Goal: Task Accomplishment & Management: Manage account settings

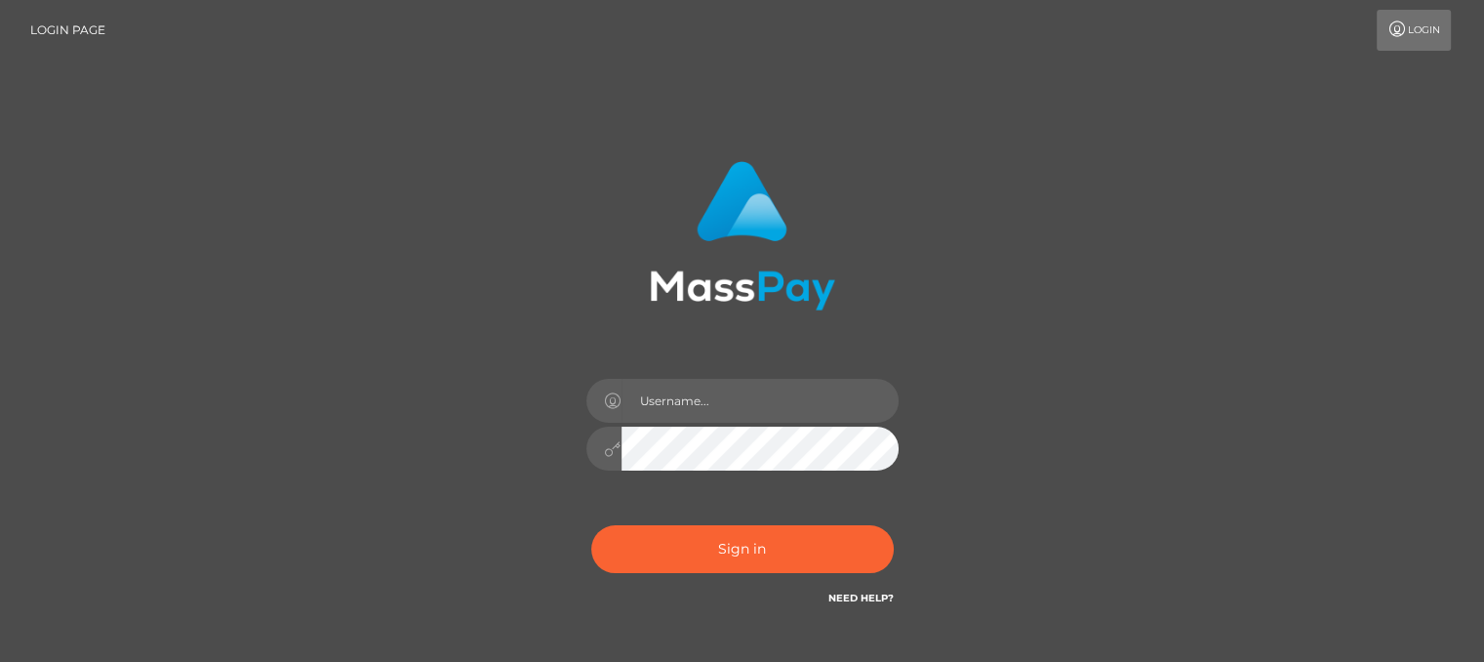
click at [679, 411] on input "text" at bounding box center [760, 401] width 277 height 44
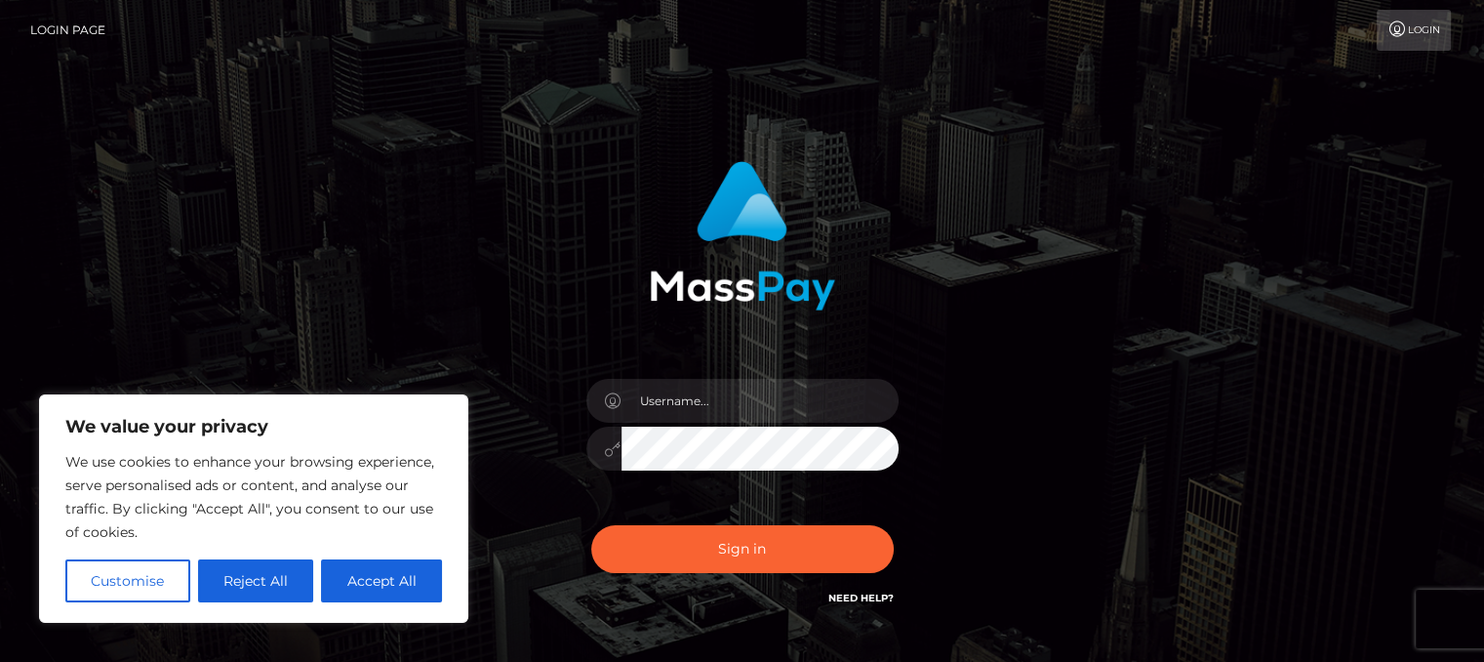
type input "[EMAIL_ADDRESS][DOMAIN_NAME]"
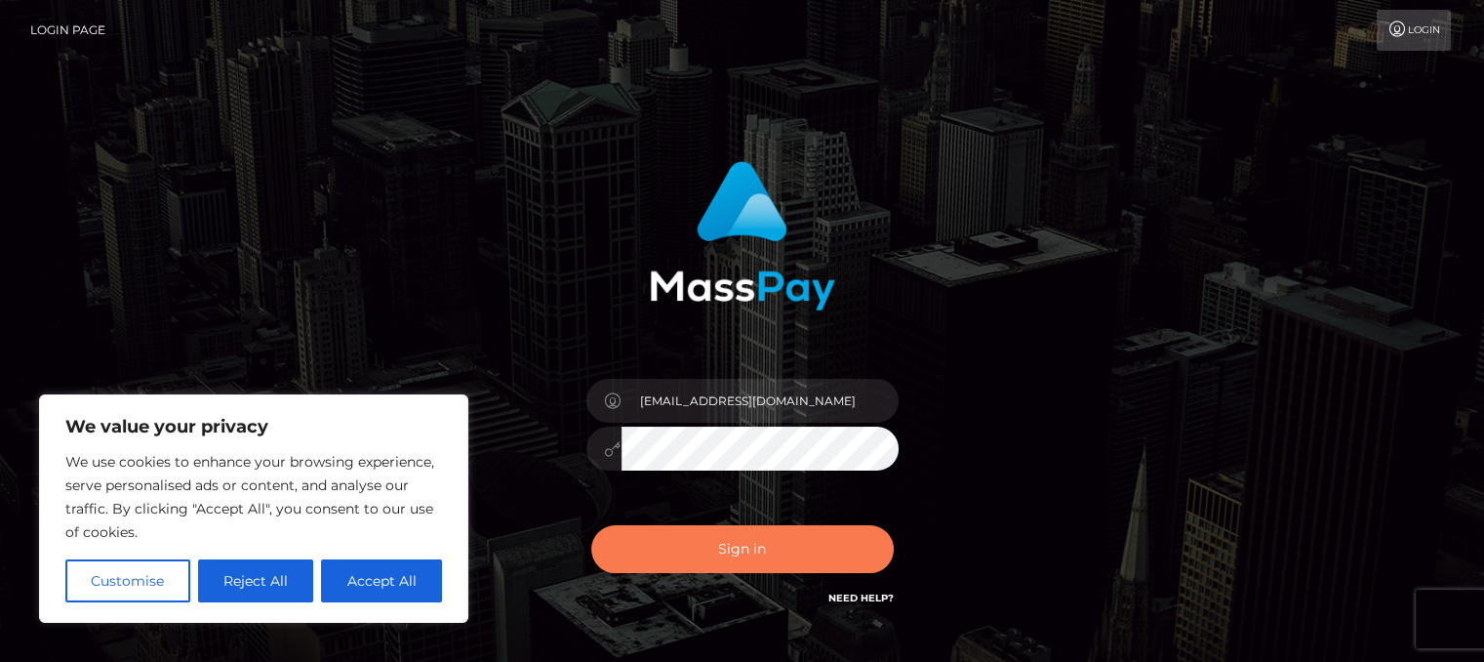
drag, startPoint x: 750, startPoint y: 567, endPoint x: 775, endPoint y: 514, distance: 58.1
click at [769, 527] on button "Sign in" at bounding box center [742, 549] width 302 height 48
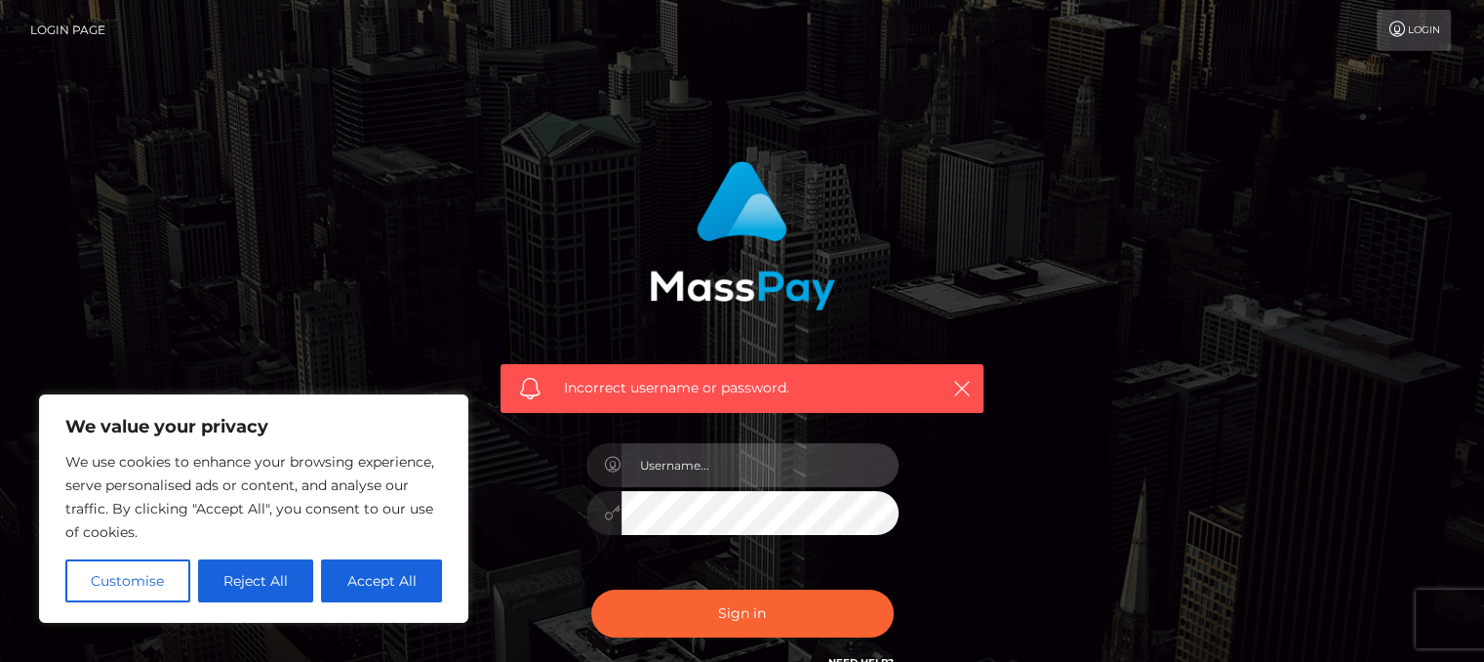
click at [718, 462] on input "text" at bounding box center [760, 465] width 277 height 44
type input "[EMAIL_ADDRESS][DOMAIN_NAME]"
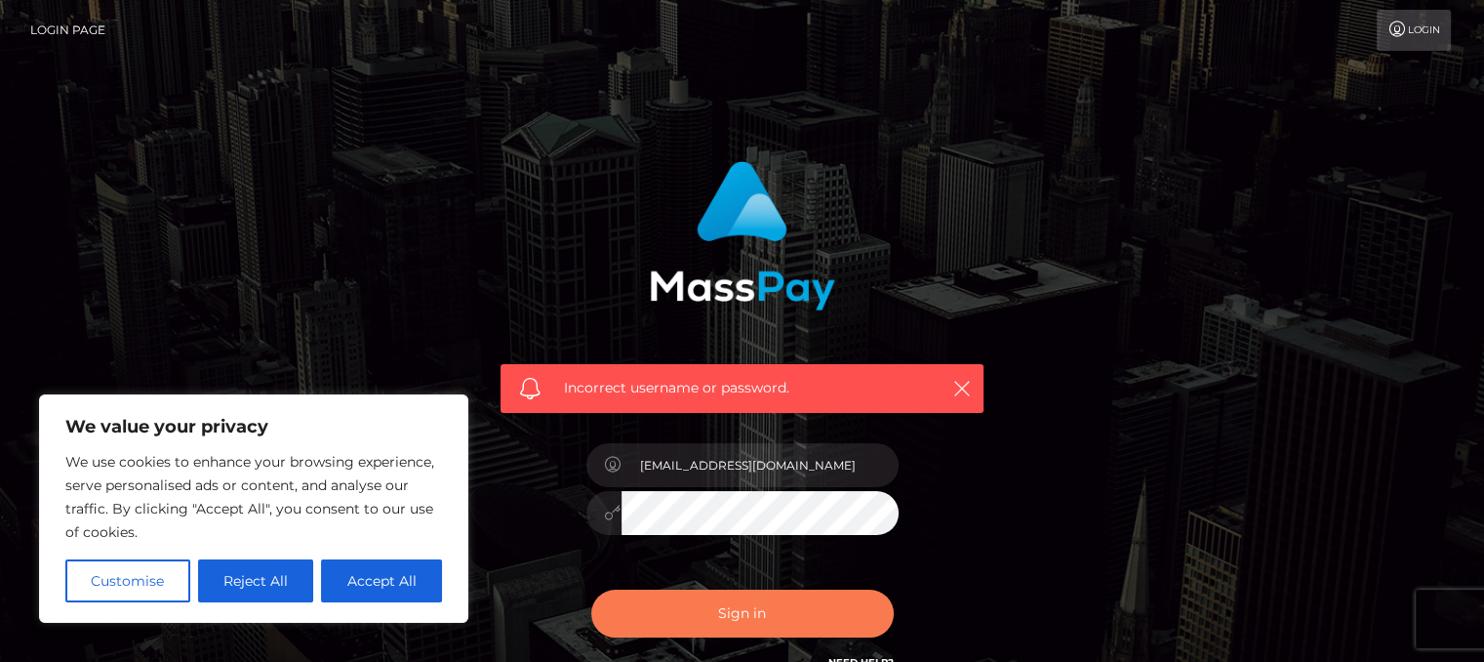
click at [740, 590] on button "Sign in" at bounding box center [742, 613] width 302 height 48
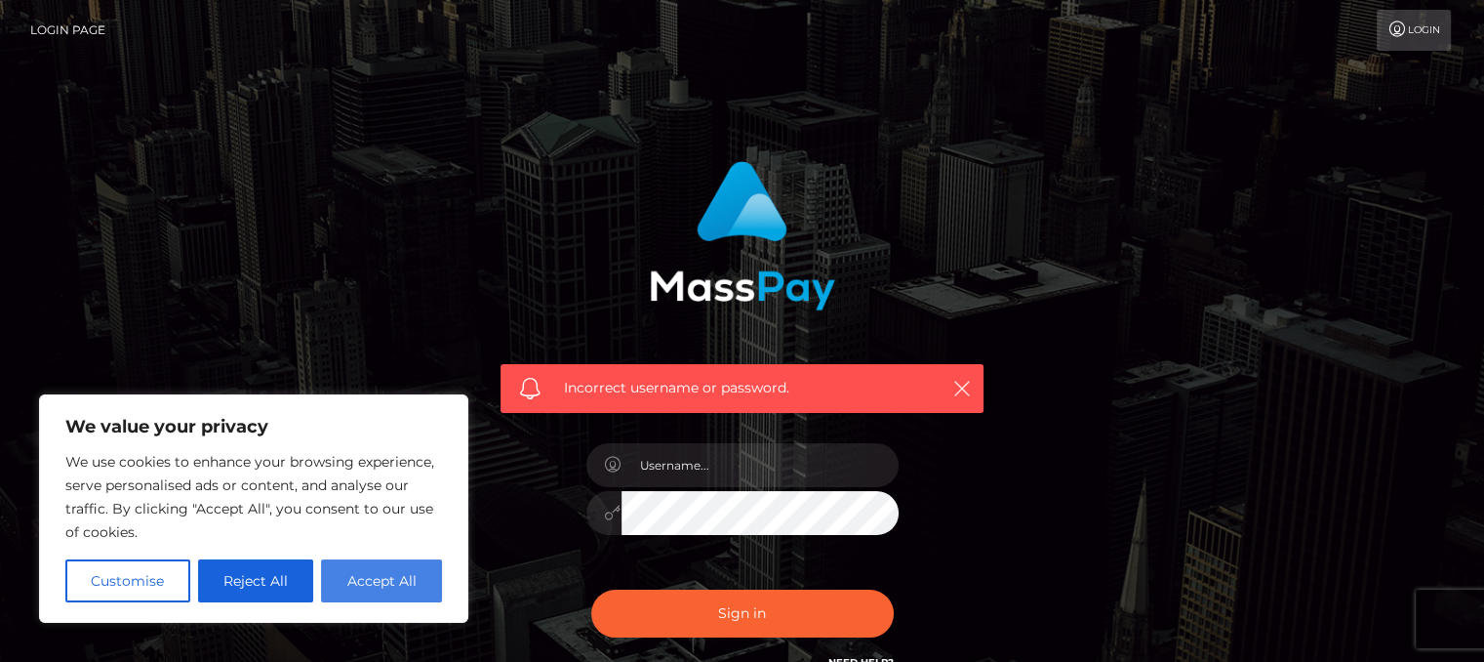
click at [378, 581] on button "Accept All" at bounding box center [381, 580] width 121 height 43
checkbox input "true"
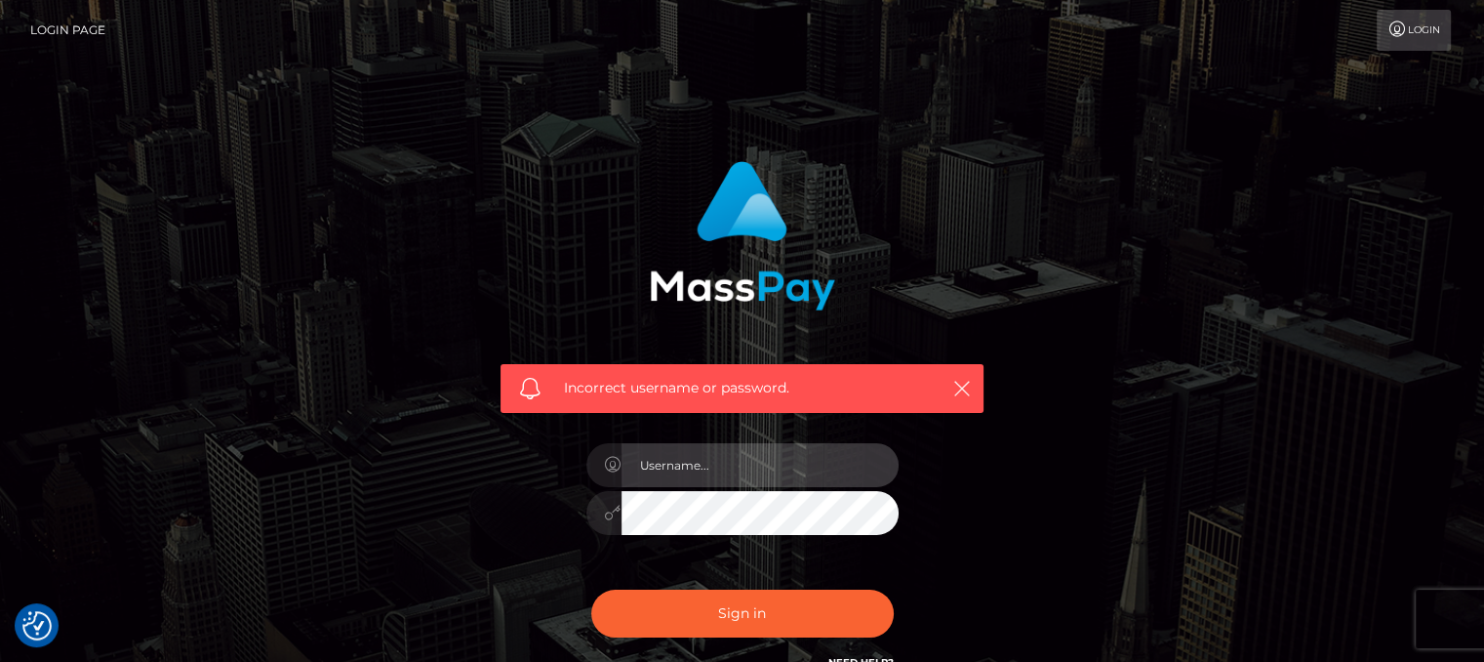
click at [631, 461] on input "text" at bounding box center [760, 465] width 277 height 44
type input "[EMAIL_ADDRESS][DOMAIN_NAME]"
click at [542, 552] on div "Incorrect username or password. lussinqa007@gmail.com" at bounding box center [742, 417] width 512 height 542
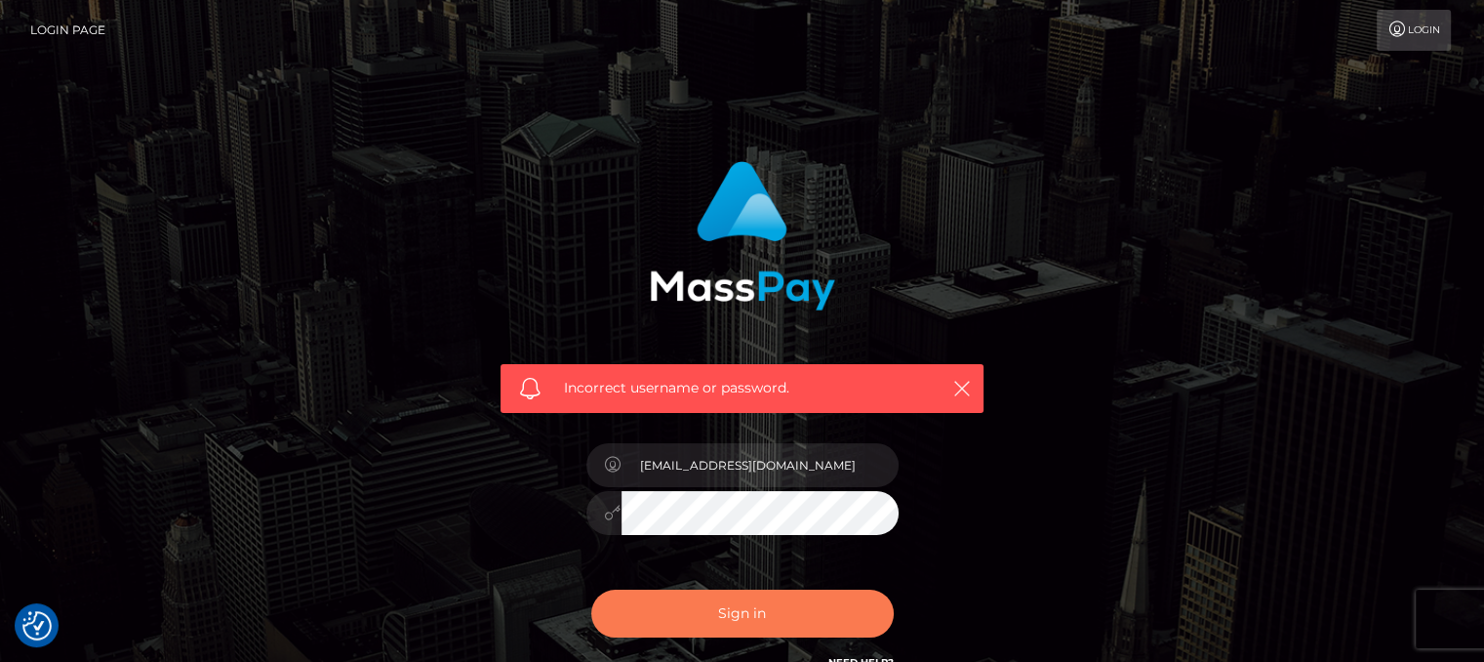
click at [770, 622] on button "Sign in" at bounding box center [742, 613] width 302 height 48
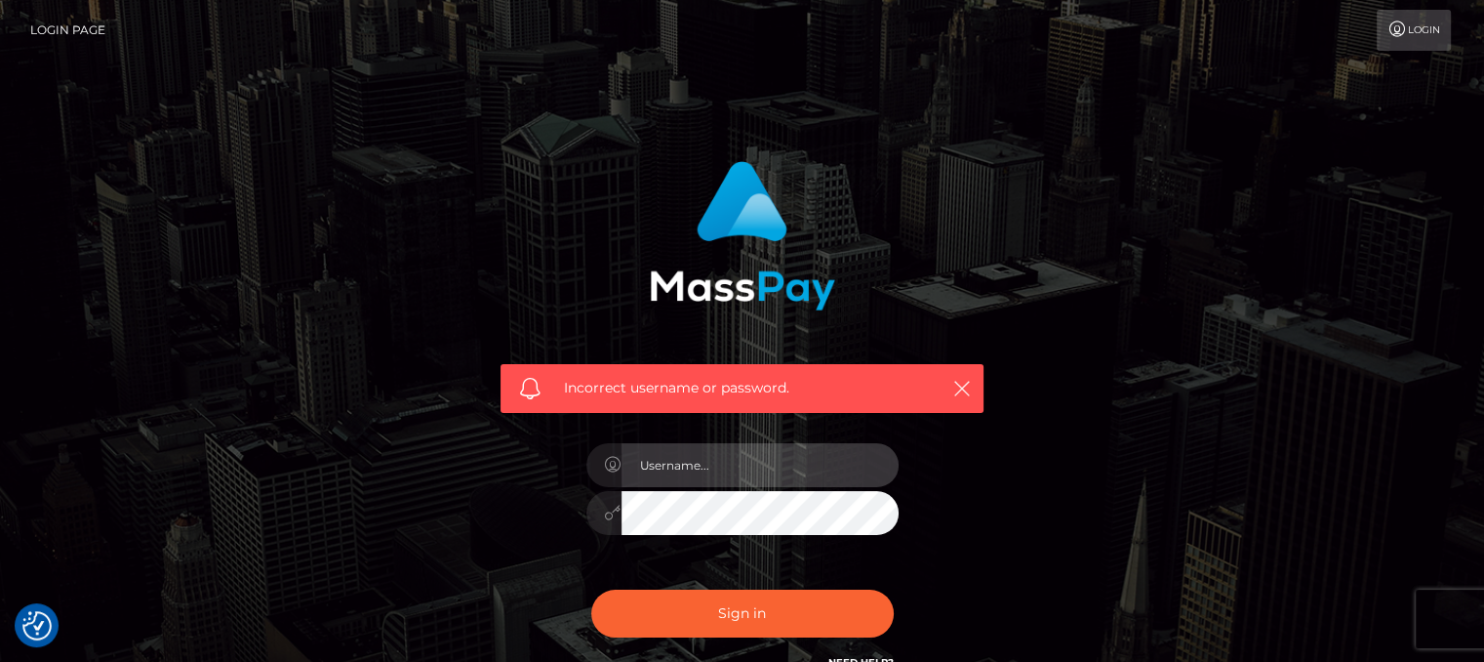
click at [762, 467] on input "text" at bounding box center [760, 465] width 277 height 44
click at [762, 466] on input "text" at bounding box center [760, 465] width 277 height 44
type input "[EMAIL_ADDRESS][DOMAIN_NAME]"
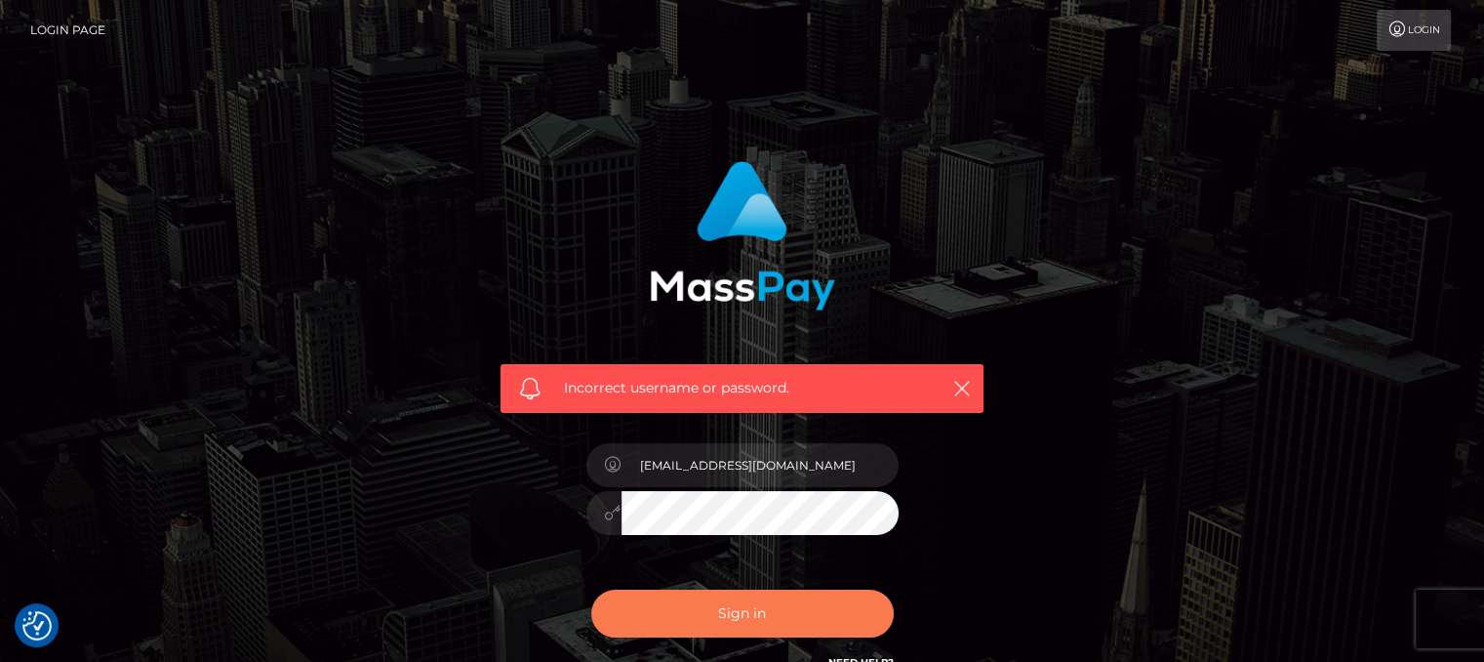
click at [773, 602] on button "Sign in" at bounding box center [742, 613] width 302 height 48
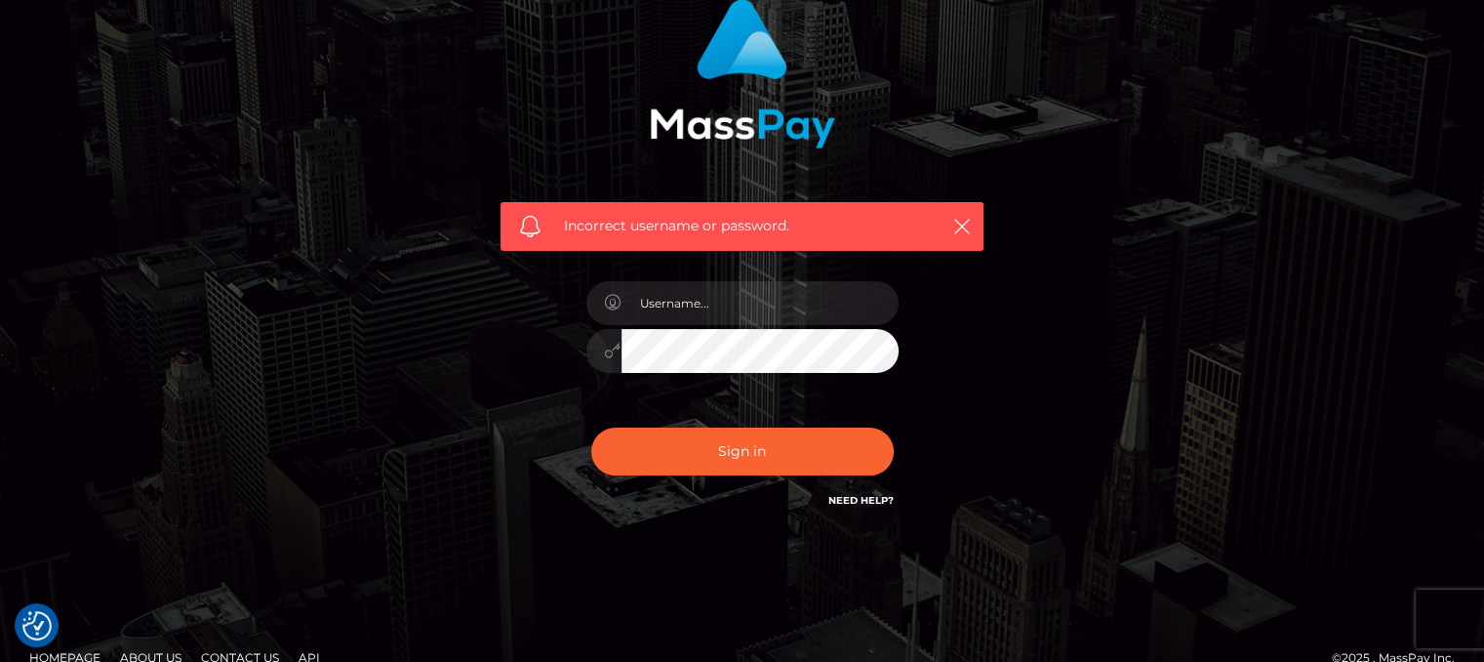
scroll to position [191, 0]
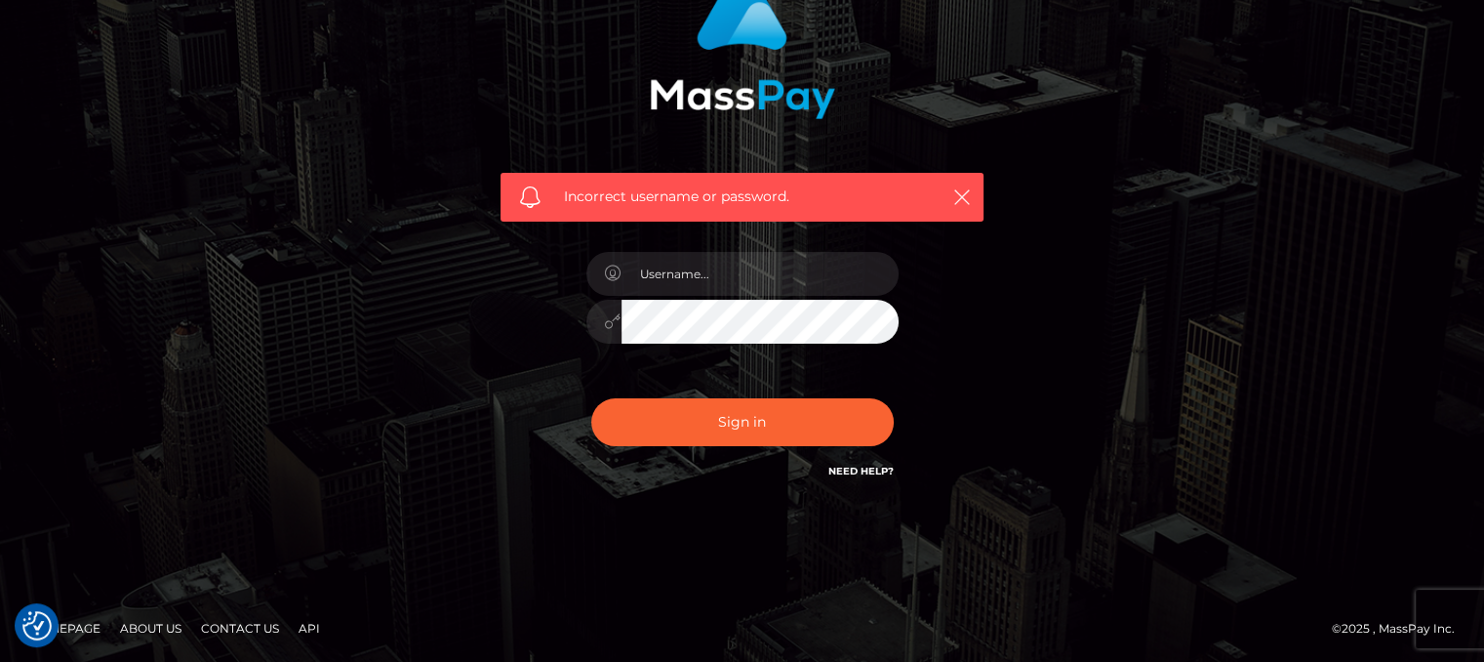
click at [1475, 629] on footer "Homepage About Us Contact Us API © 2025 , MassPay Inc." at bounding box center [742, 628] width 1484 height 68
click at [1457, 619] on div "© 2025 , MassPay Inc." at bounding box center [1401, 628] width 138 height 21
click at [714, 273] on input "text" at bounding box center [760, 274] width 277 height 44
type input "lussinqa007@gmail.com"
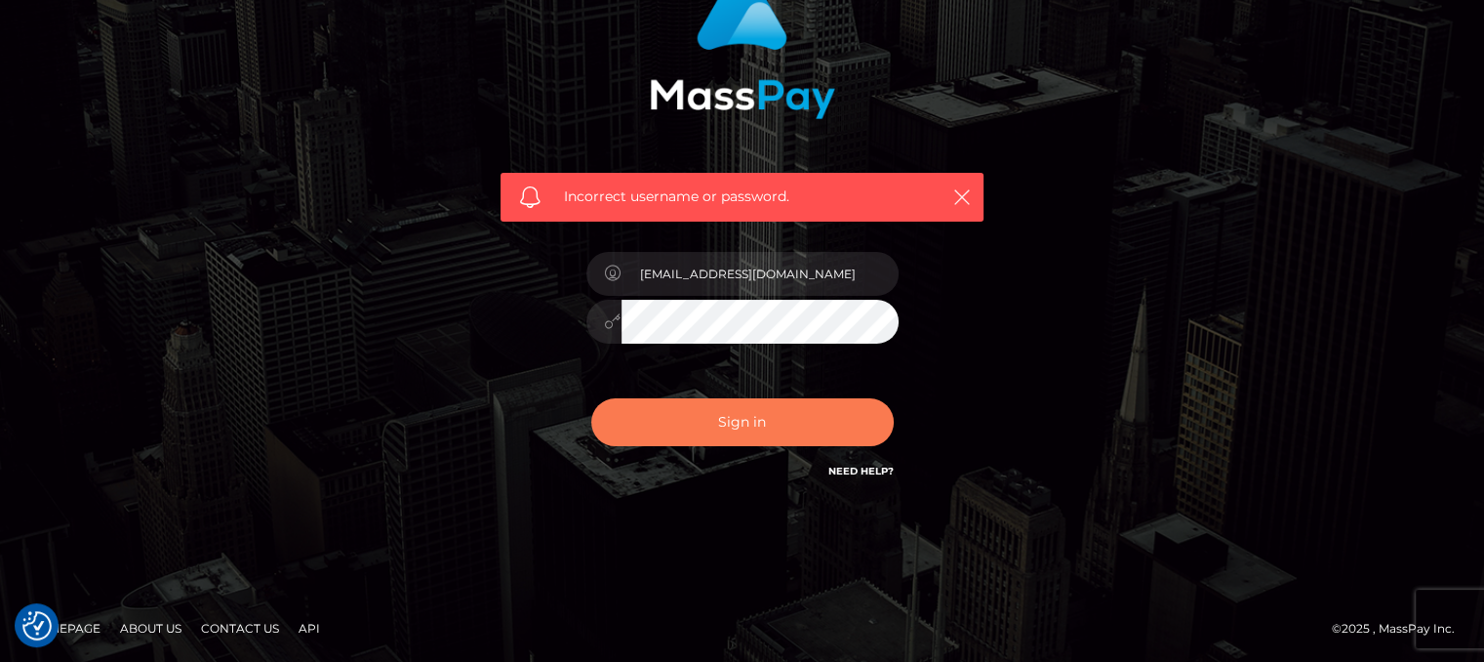
click at [784, 439] on button "Sign in" at bounding box center [742, 422] width 302 height 48
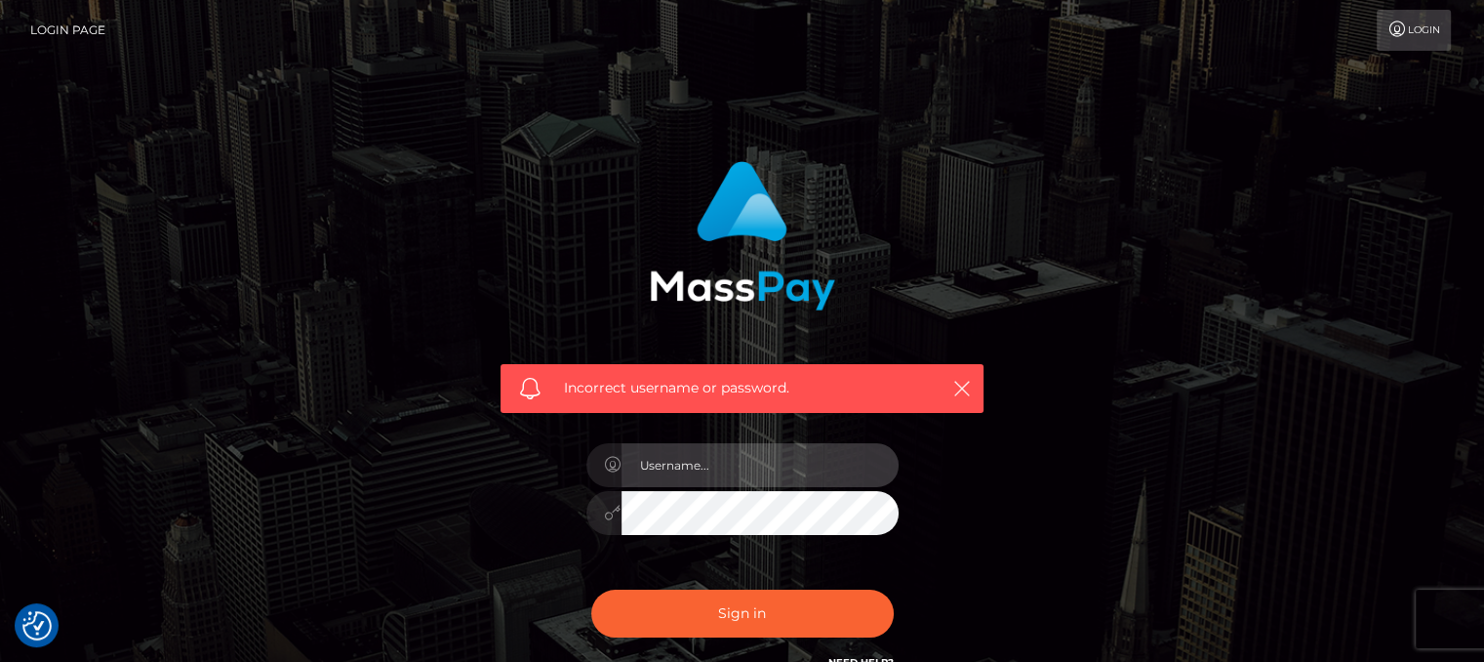
click at [794, 469] on input "text" at bounding box center [760, 465] width 277 height 44
type input "lussinqa007@gmail.com"
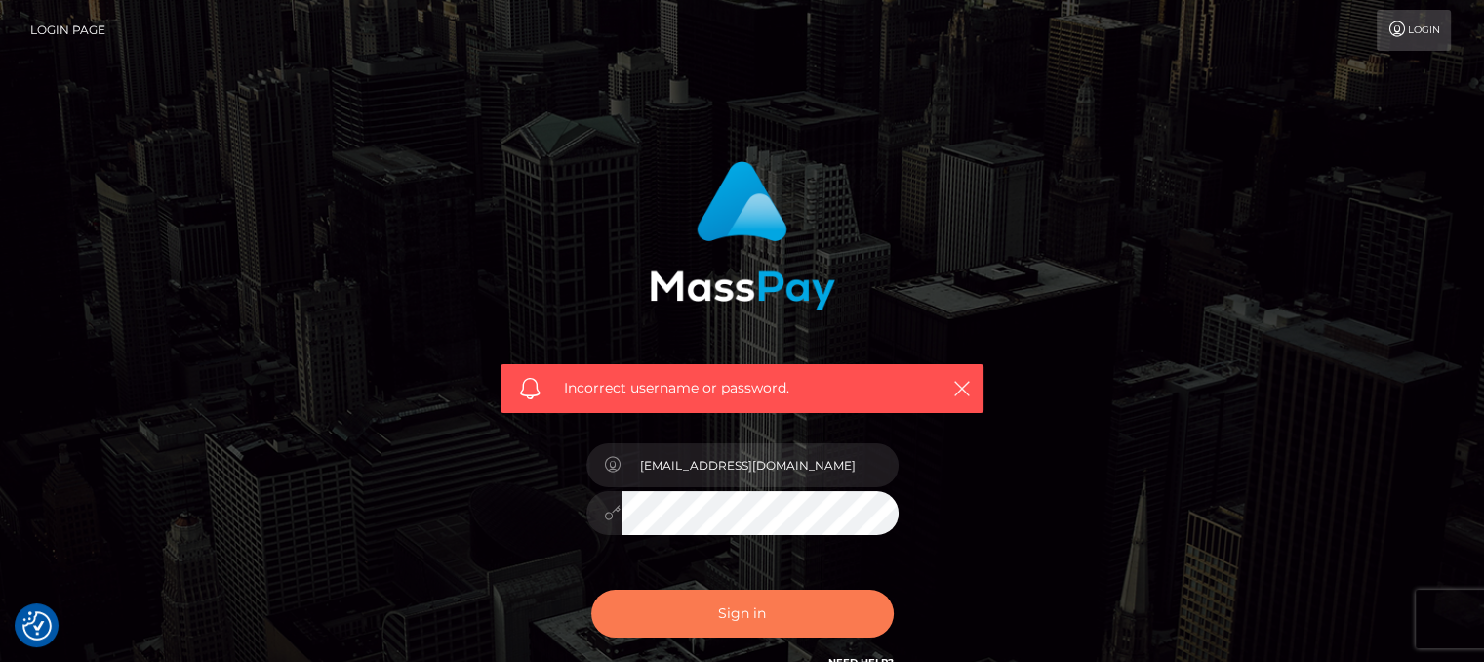
click at [767, 619] on button "Sign in" at bounding box center [742, 613] width 302 height 48
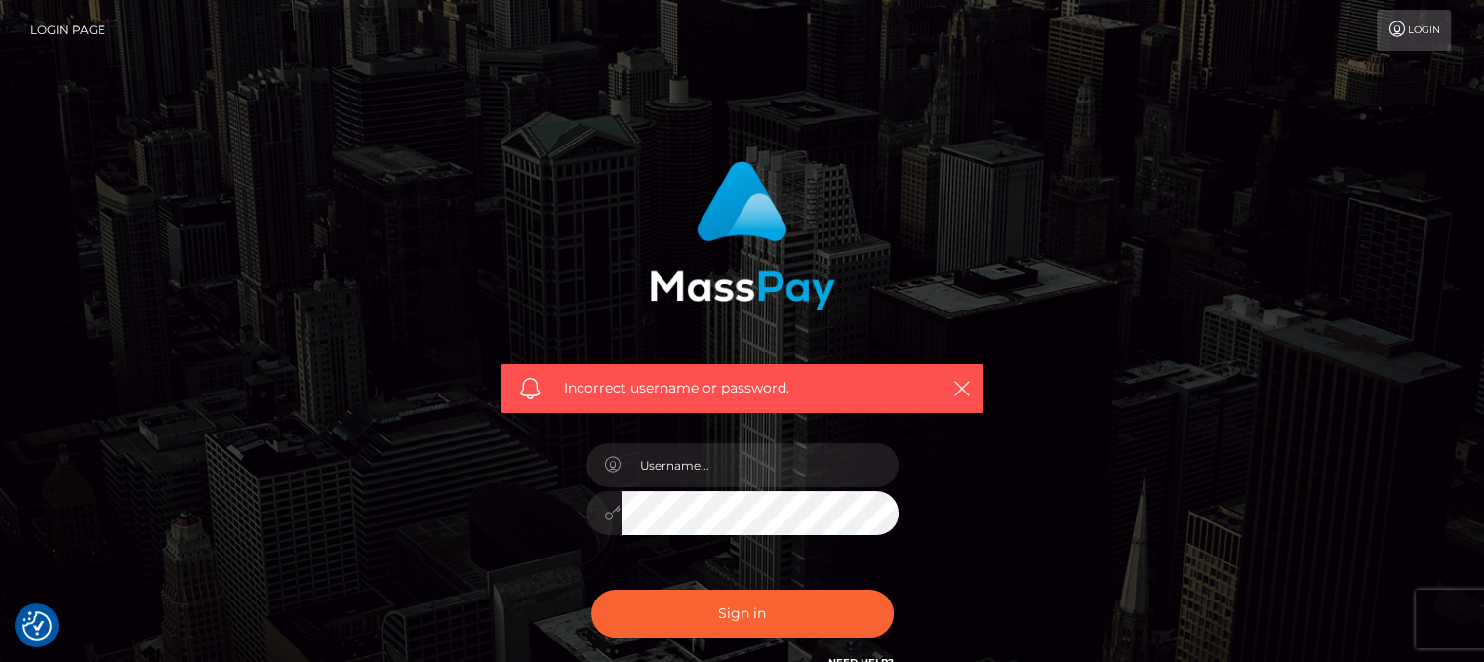
click at [1441, 28] on link "Login" at bounding box center [1414, 30] width 74 height 41
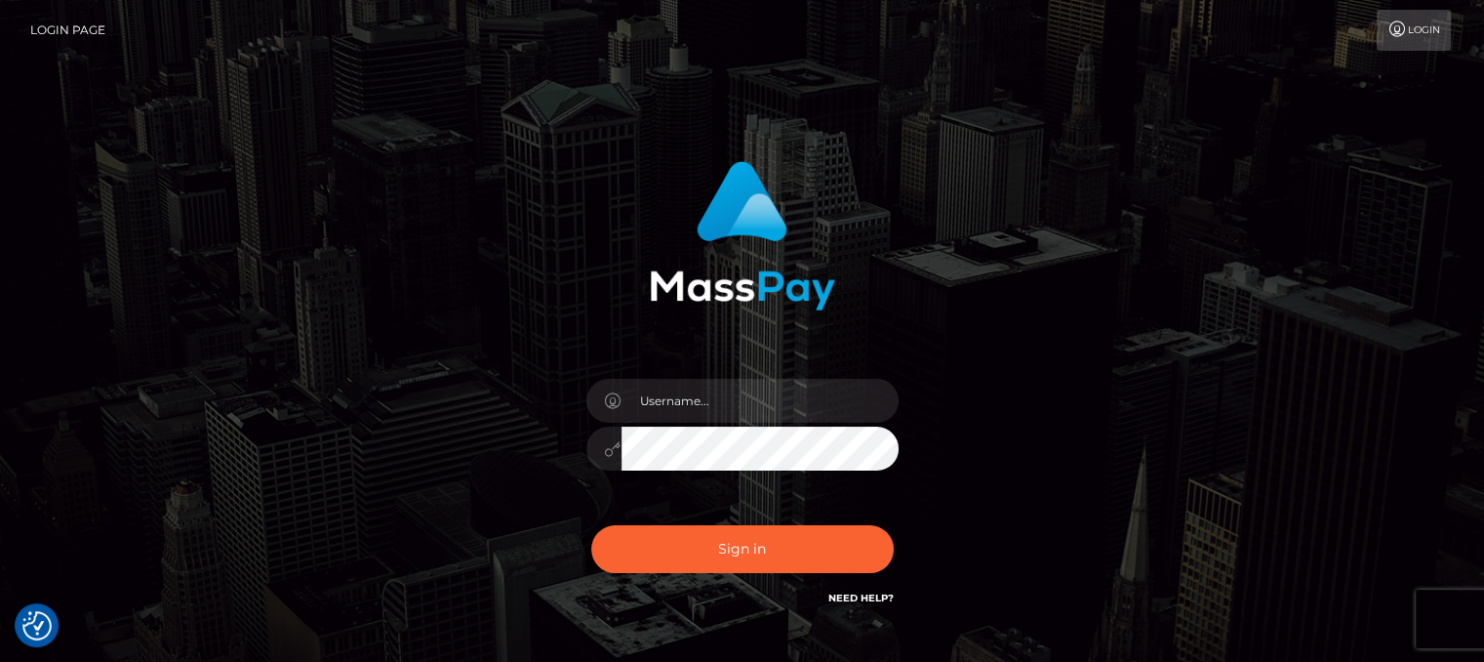
click at [712, 422] on div at bounding box center [742, 438] width 341 height 149
click at [712, 423] on div at bounding box center [742, 438] width 341 height 149
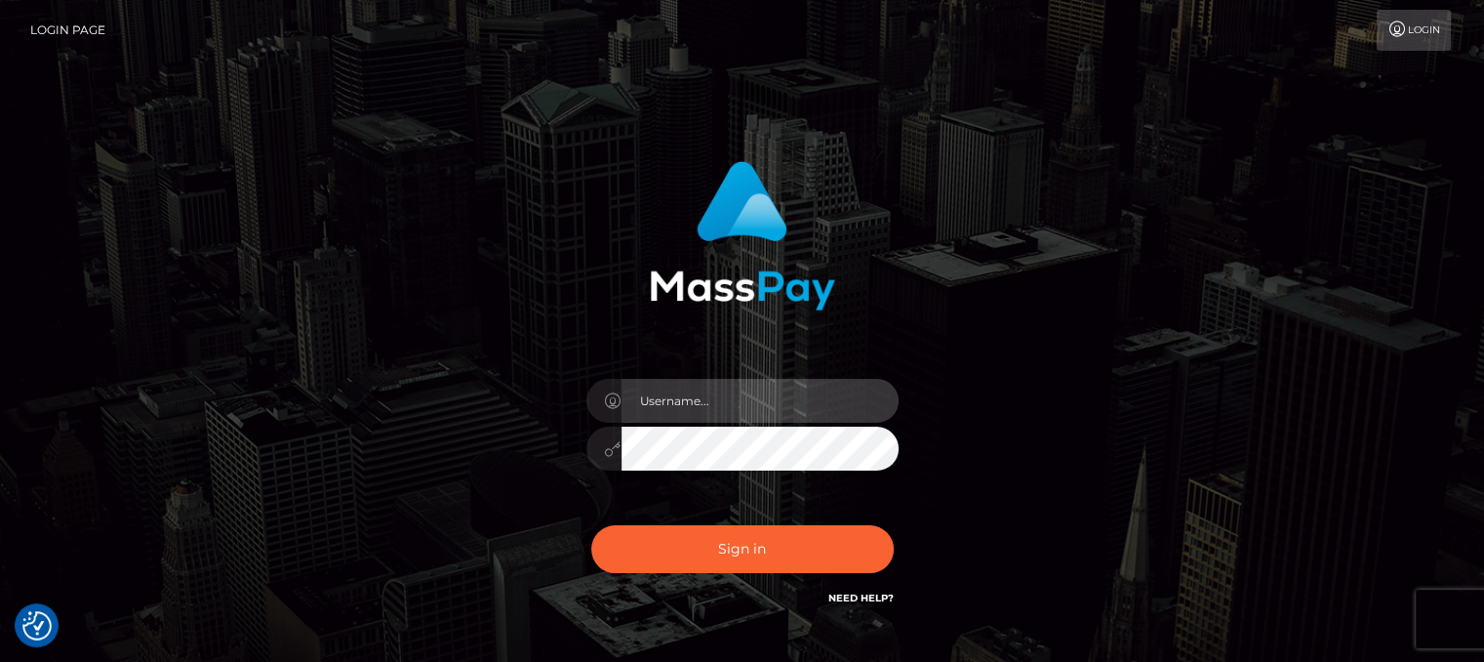
type input "[EMAIL_ADDRESS][DOMAIN_NAME]"
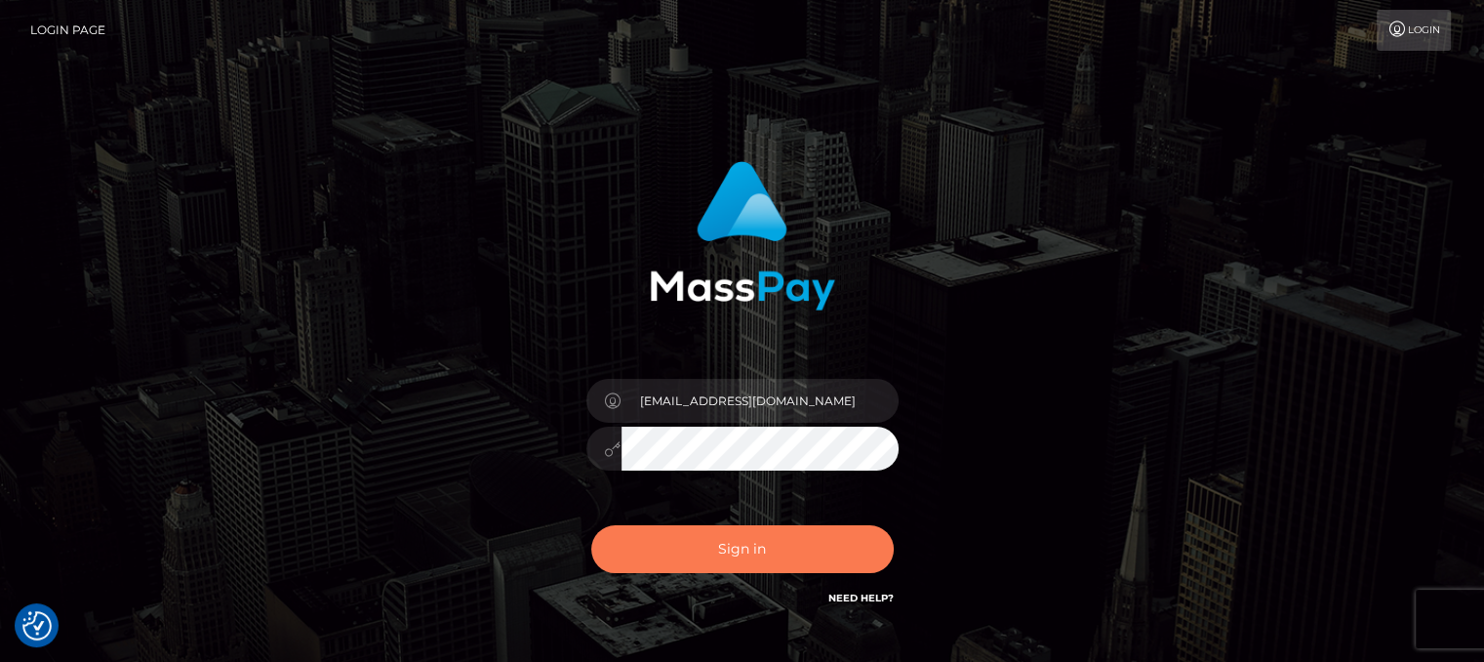
click at [682, 525] on button "Sign in" at bounding box center [742, 549] width 302 height 48
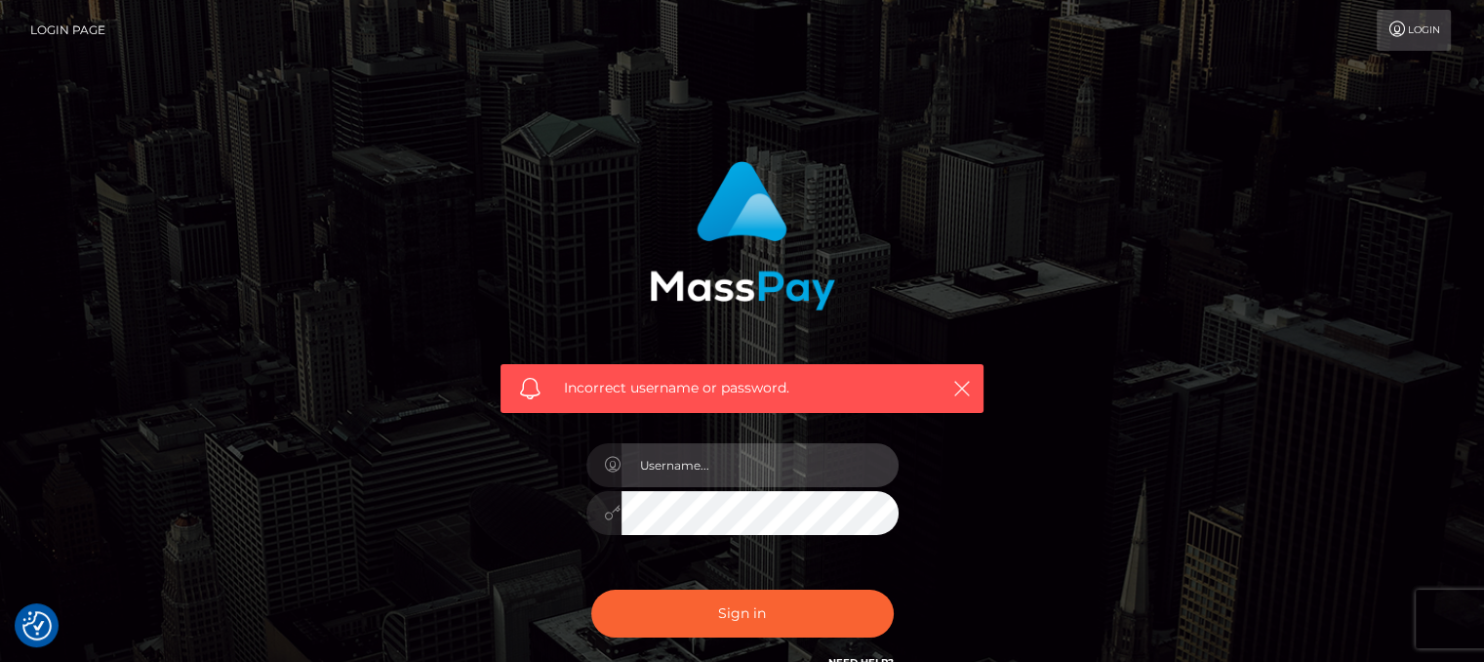
click at [720, 474] on input "text" at bounding box center [760, 465] width 277 height 44
drag, startPoint x: 812, startPoint y: 463, endPoint x: 714, endPoint y: 472, distance: 98.0
click at [714, 472] on input "[EMAIL_ADDRESS][DOMAIN_NAME]" at bounding box center [760, 465] width 277 height 44
type input "lussinqa007"
click at [591, 589] on button "Sign in" at bounding box center [742, 613] width 302 height 48
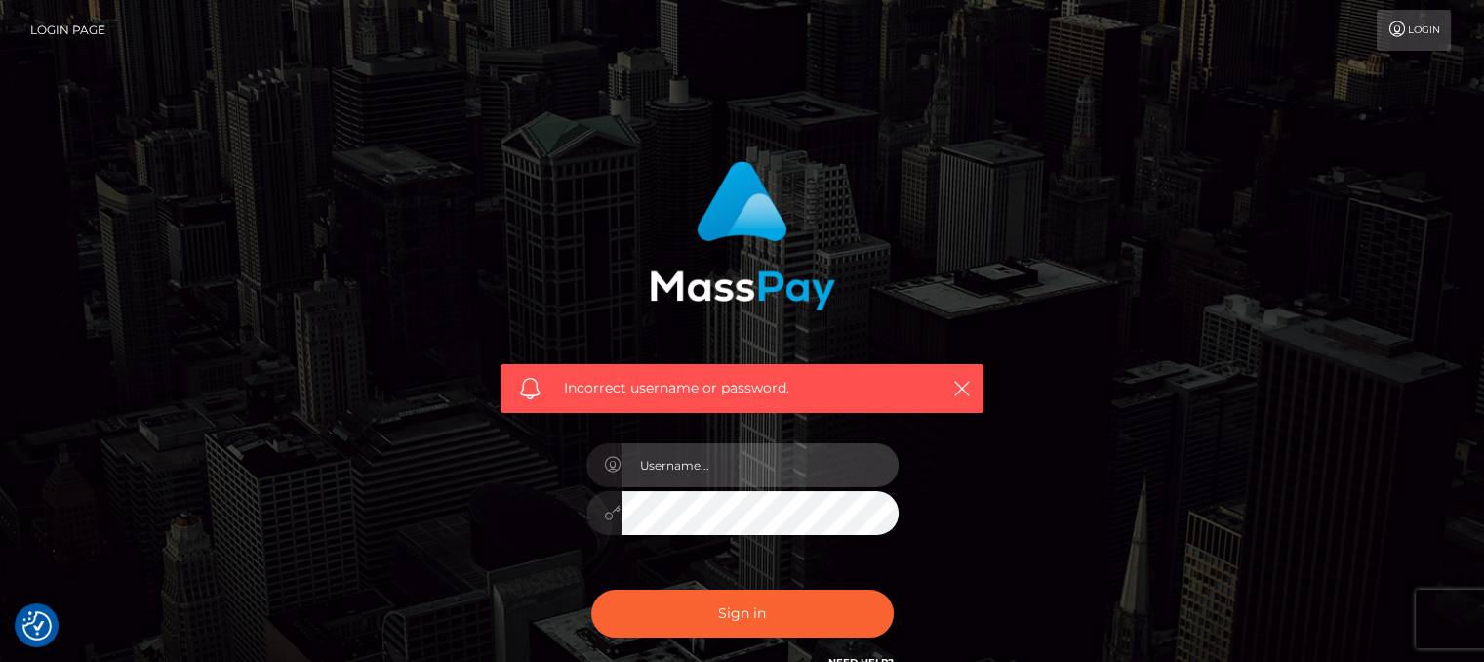
click at [745, 473] on input "text" at bounding box center [760, 465] width 277 height 44
click at [745, 474] on input "text" at bounding box center [760, 465] width 277 height 44
type input "[EMAIL_ADDRESS][DOMAIN_NAME]"
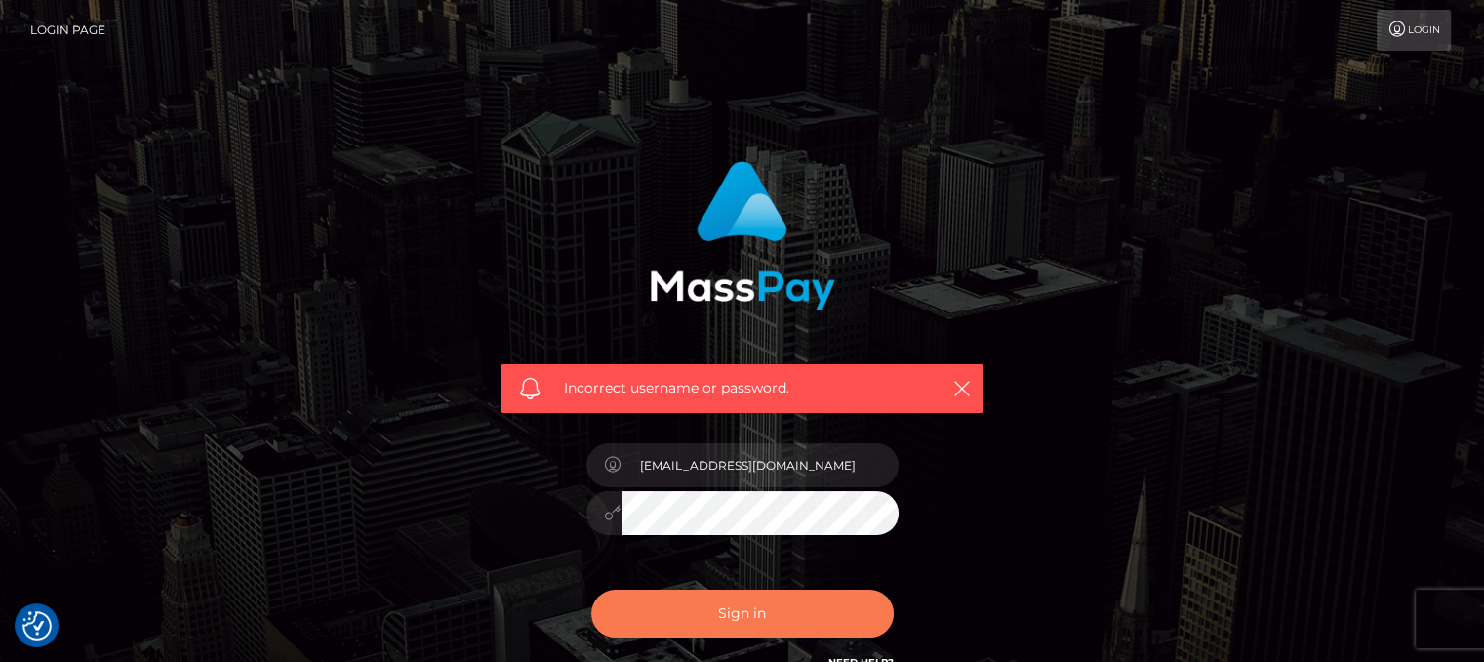
click at [758, 616] on button "Sign in" at bounding box center [742, 613] width 302 height 48
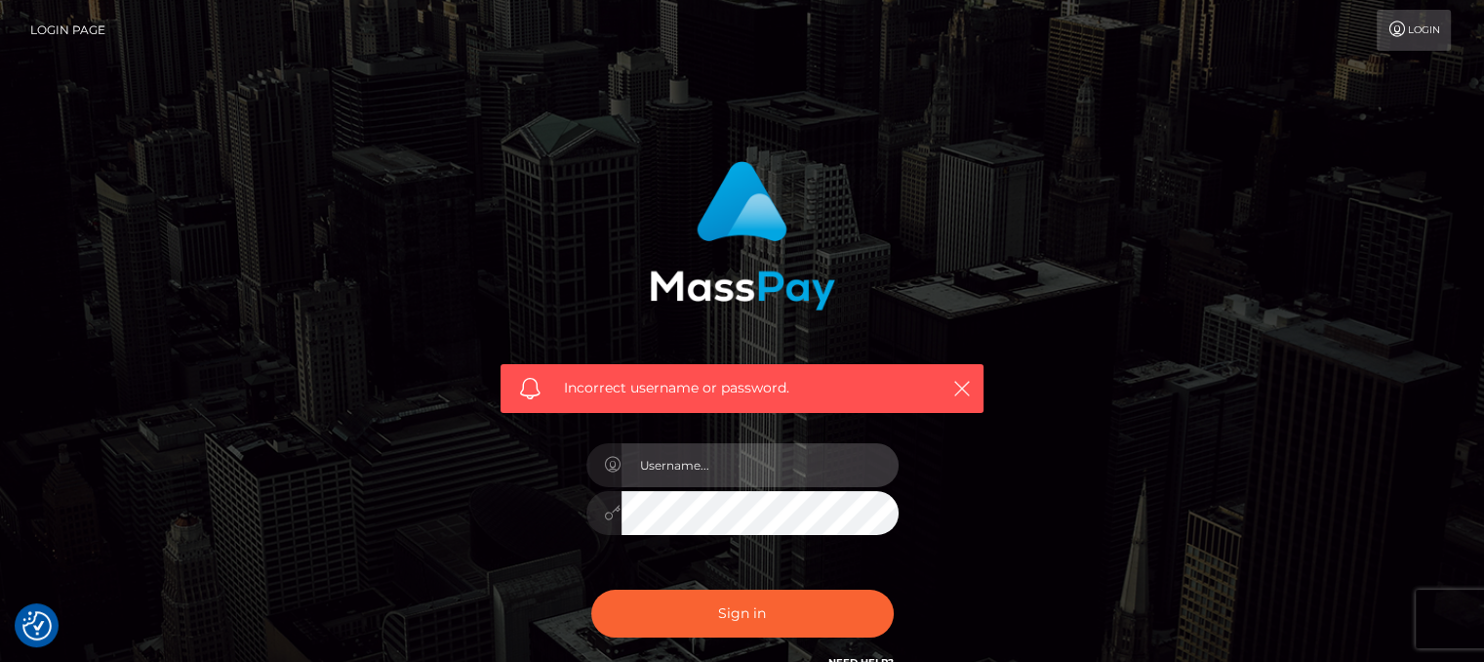
click at [728, 461] on input "text" at bounding box center [760, 465] width 277 height 44
type input "[EMAIL_ADDRESS][DOMAIN_NAME]"
click at [591, 589] on button "Sign in" at bounding box center [742, 613] width 302 height 48
click at [811, 477] on input "text" at bounding box center [760, 465] width 277 height 44
type input "lussinqa007@gmail.com"
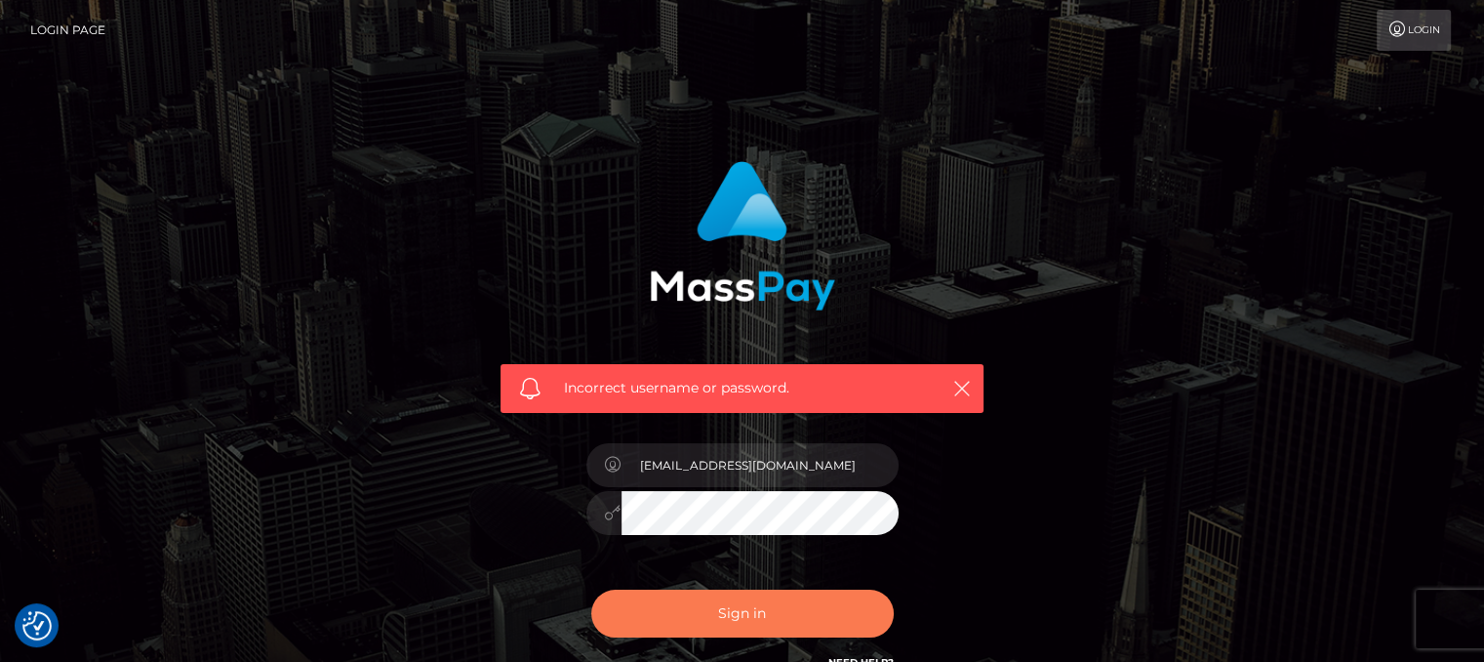
click at [811, 606] on button "Sign in" at bounding box center [742, 613] width 302 height 48
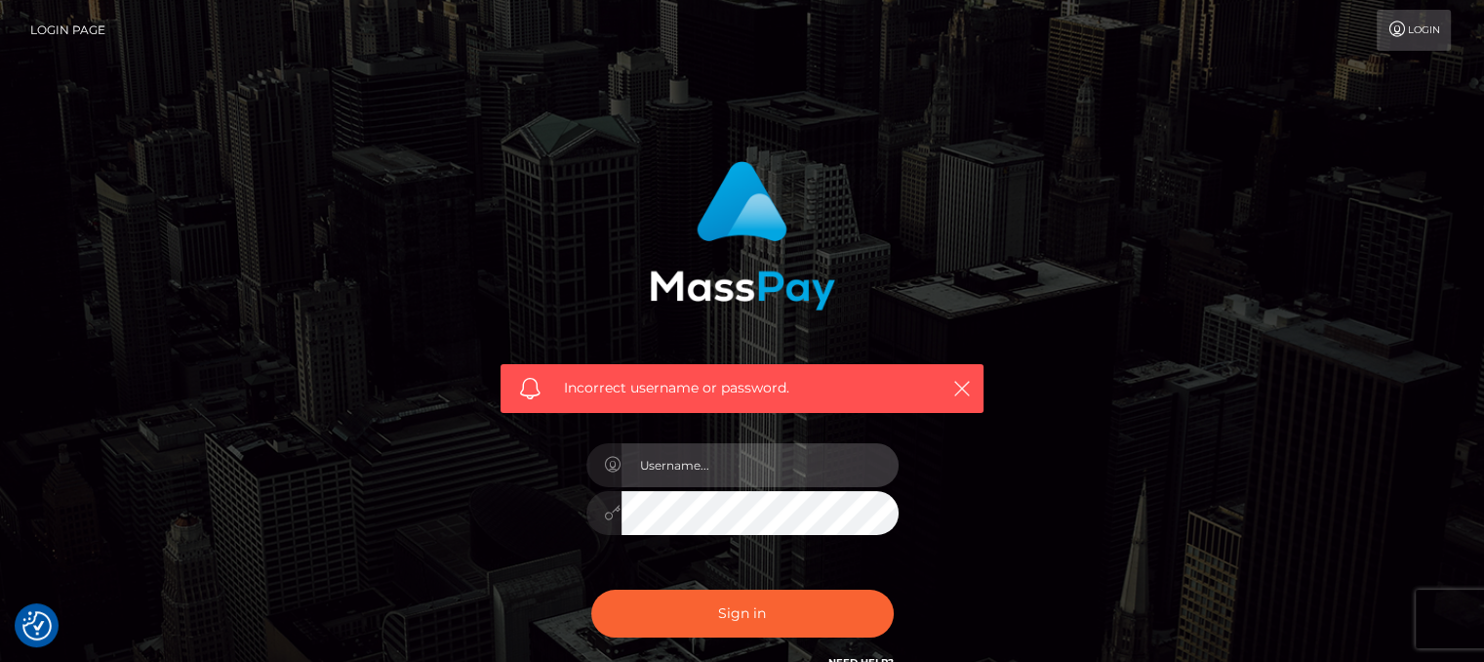
click at [789, 454] on input "text" at bounding box center [760, 465] width 277 height 44
drag, startPoint x: 789, startPoint y: 454, endPoint x: 788, endPoint y: 469, distance: 15.6
click at [787, 456] on input "text" at bounding box center [760, 465] width 277 height 44
type input "lussinqa007@gmail.com"
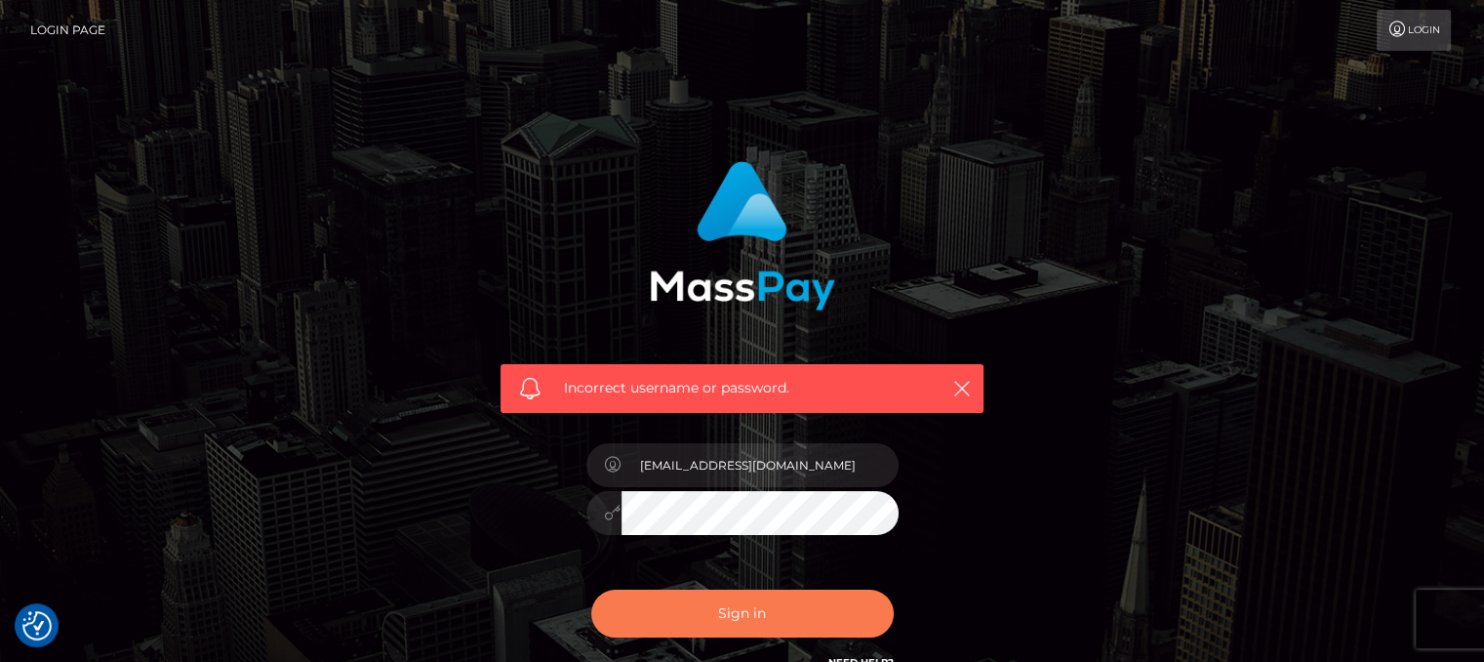
click at [768, 609] on button "Sign in" at bounding box center [742, 613] width 302 height 48
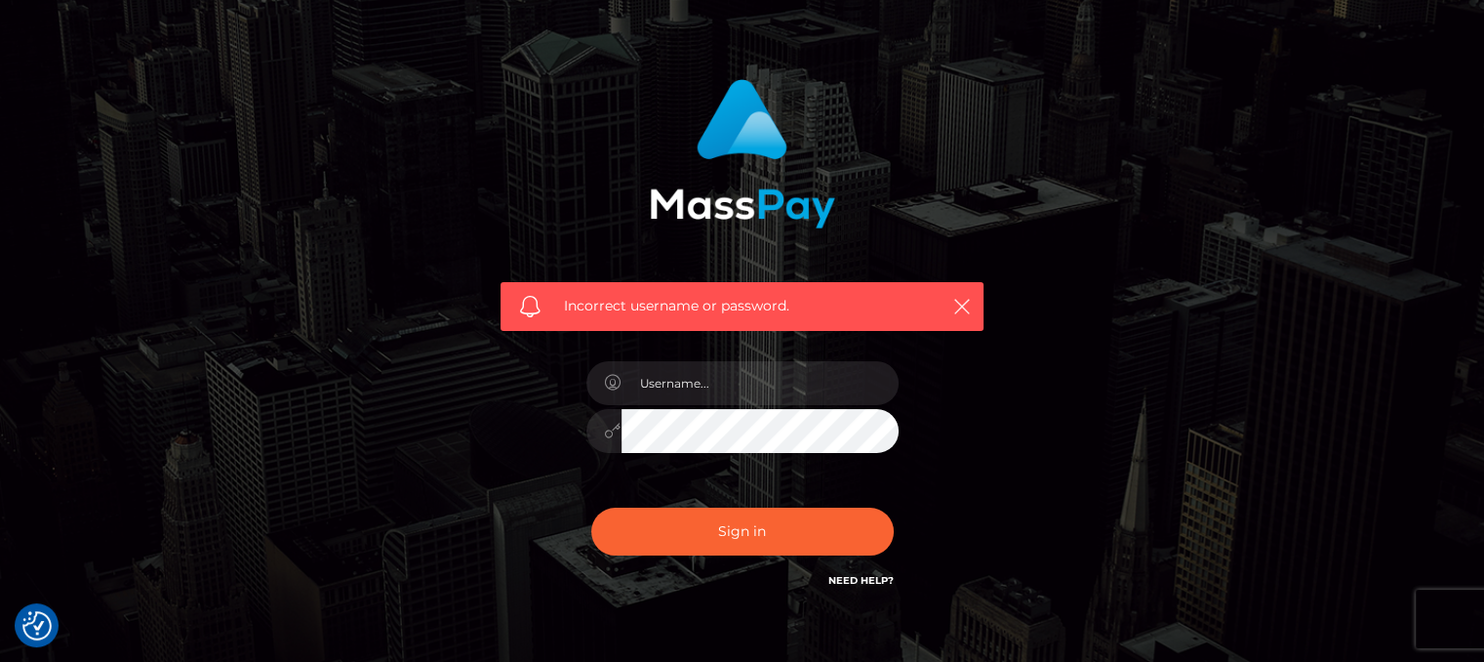
scroll to position [191, 0]
